Goal: Task Accomplishment & Management: Use online tool/utility

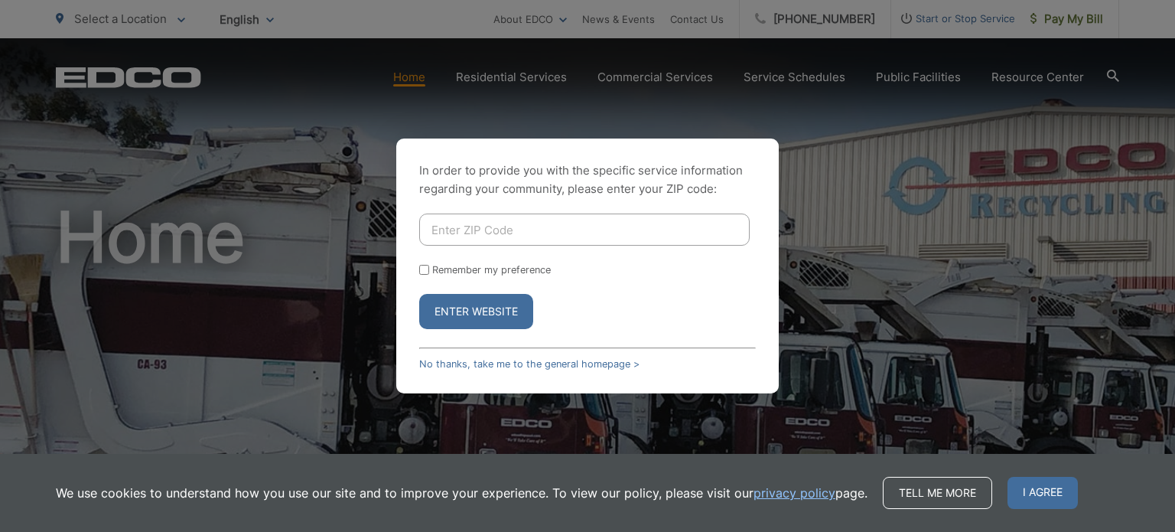
click at [532, 230] on input "Enter ZIP Code" at bounding box center [584, 229] width 330 height 32
type input "91941"
click at [516, 306] on button "Enter Website" at bounding box center [476, 311] width 114 height 35
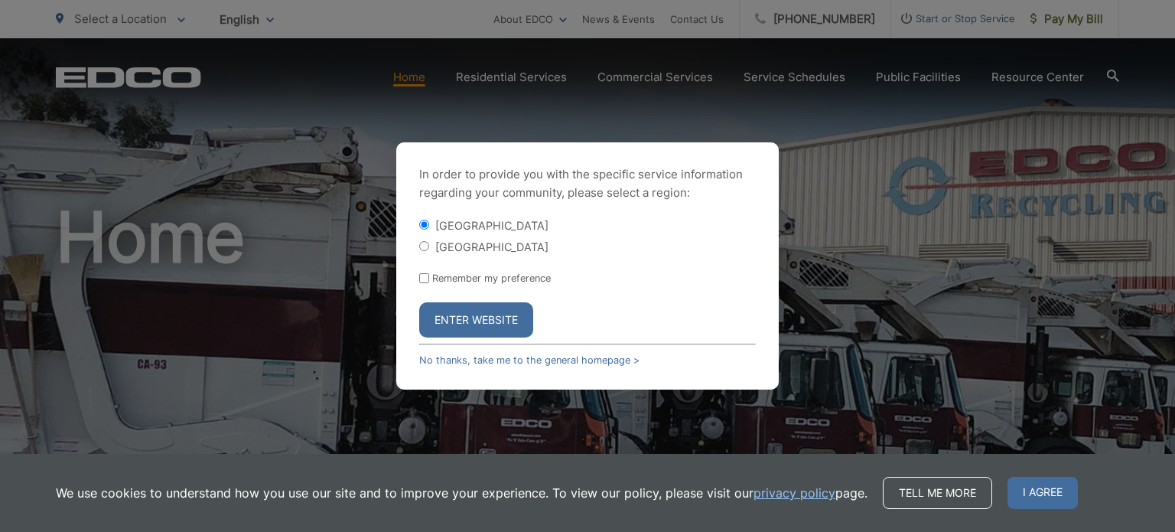
click at [499, 318] on button "Enter Website" at bounding box center [476, 319] width 114 height 35
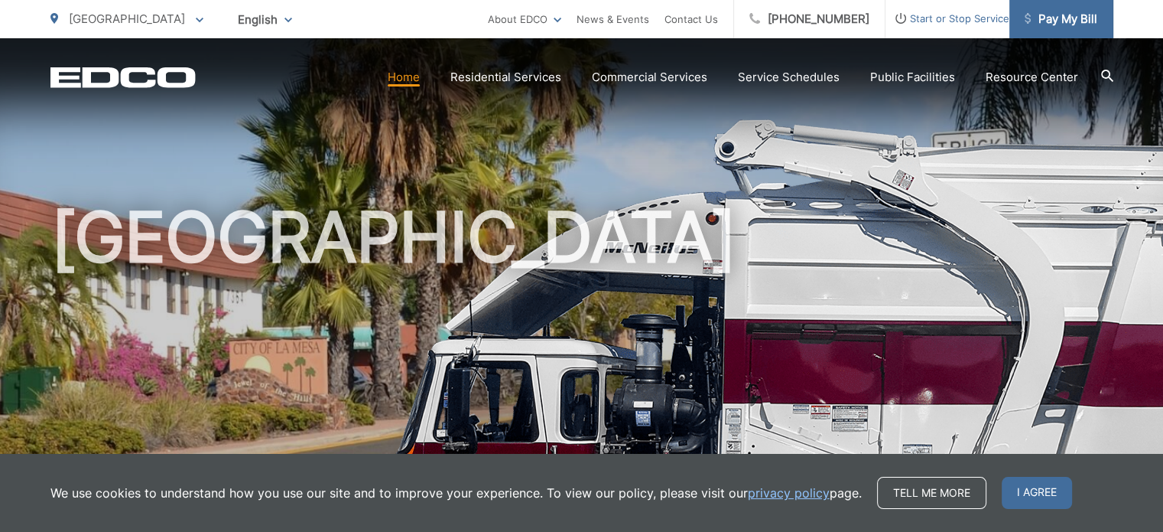
click at [1039, 15] on span "Pay My Bill" at bounding box center [1061, 19] width 73 height 18
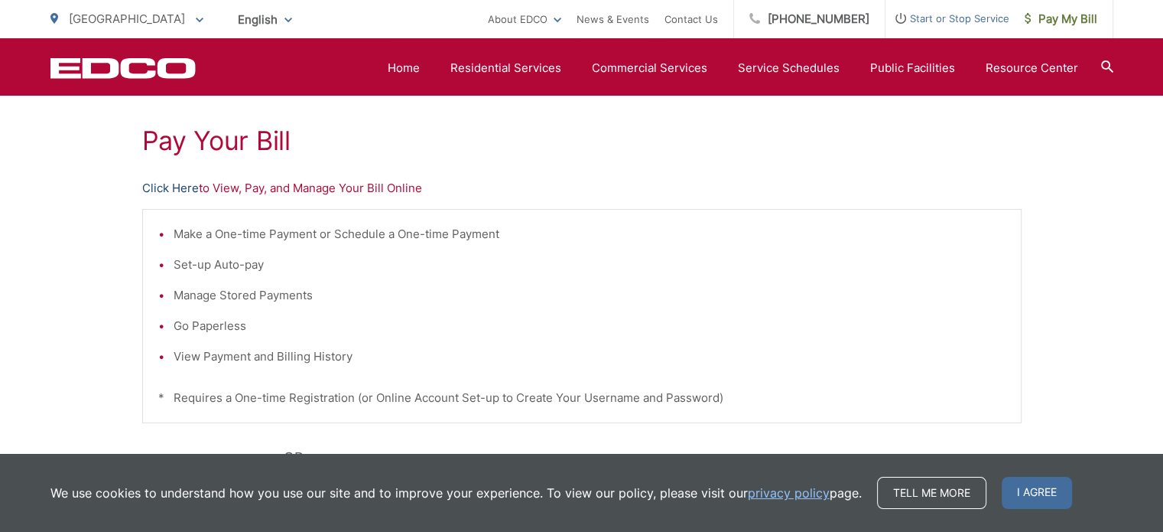
scroll to position [272, 0]
click at [170, 186] on link "Click Here" at bounding box center [170, 189] width 57 height 18
